Goal: Task Accomplishment & Management: Manage account settings

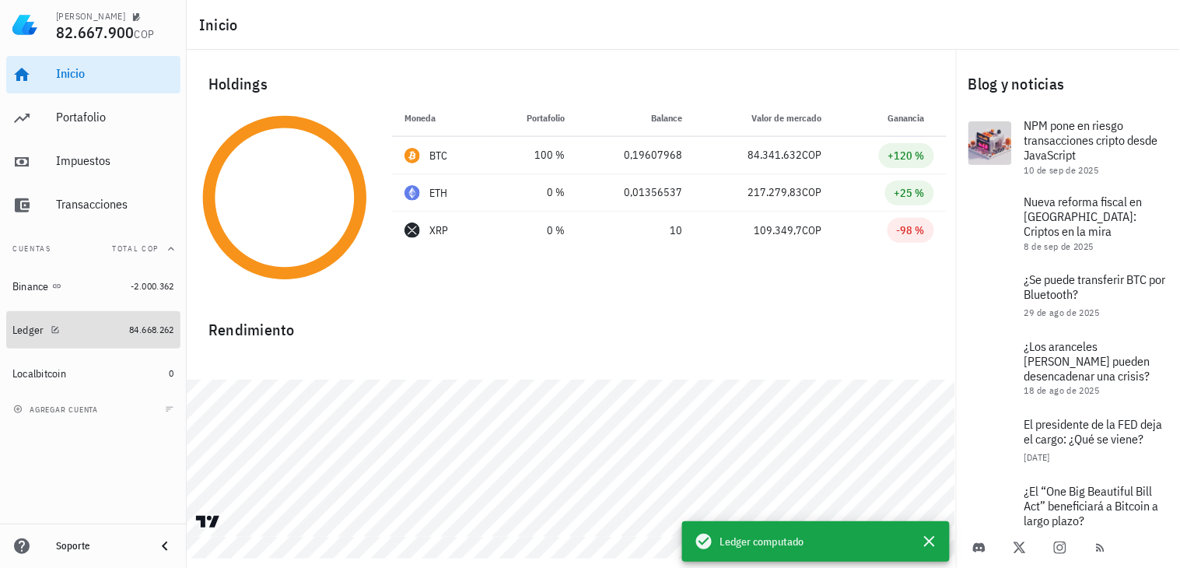
click at [22, 331] on div "Ledger" at bounding box center [28, 329] width 32 height 13
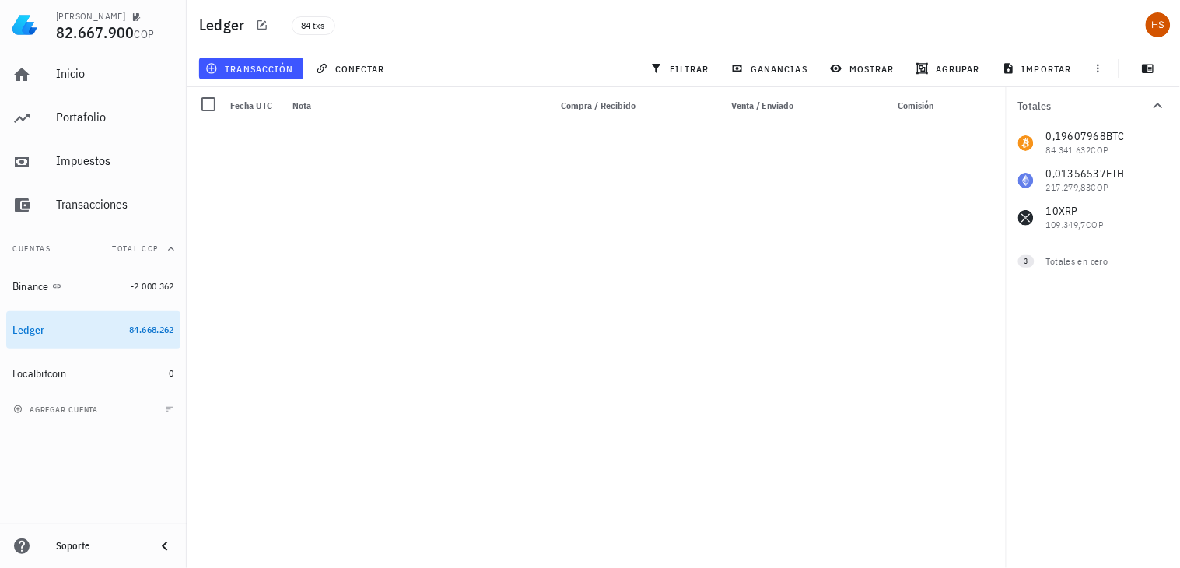
scroll to position [2704, 0]
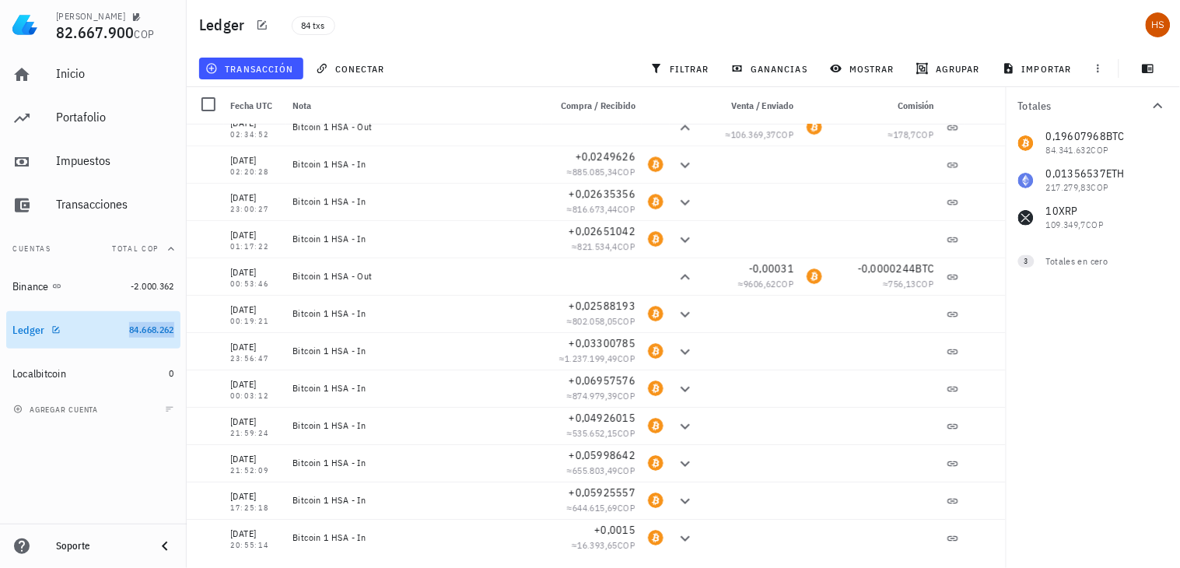
click at [133, 325] on span "84.668.262" at bounding box center [151, 329] width 45 height 12
click at [51, 325] on icon "button" at bounding box center [55, 329] width 9 height 9
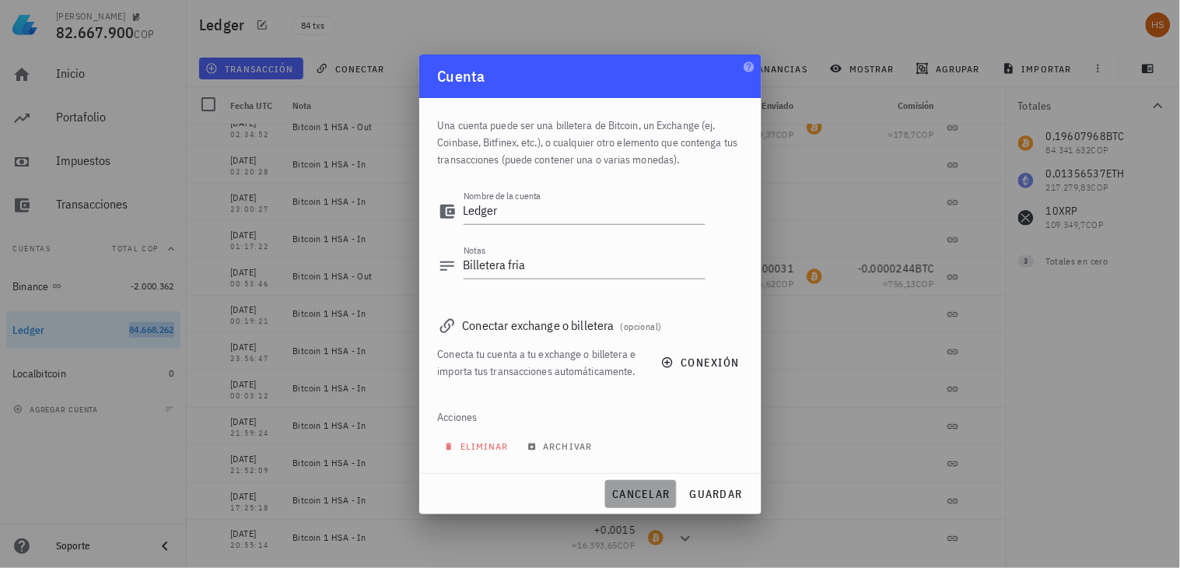
click at [631, 487] on span "cancelar" at bounding box center [640, 494] width 58 height 14
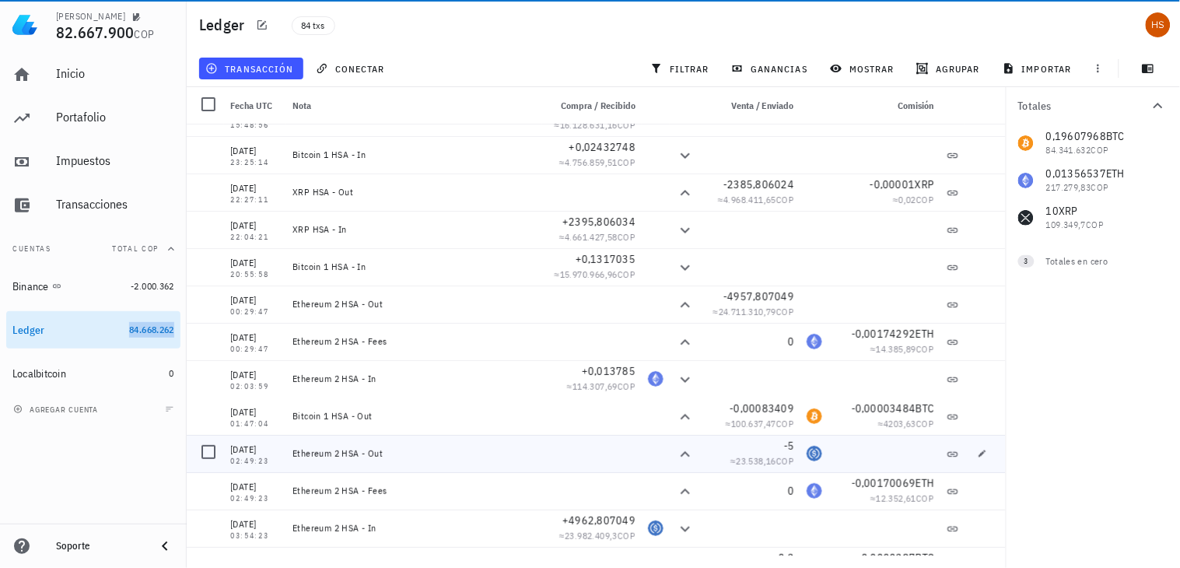
scroll to position [0, 0]
